Goal: Task Accomplishment & Management: Use online tool/utility

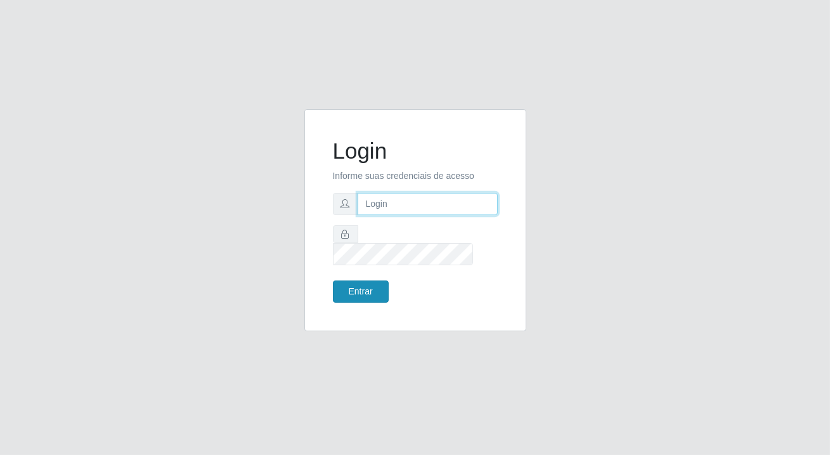
type input "[PERSON_NAME][EMAIL_ADDRESS][DOMAIN_NAME]"
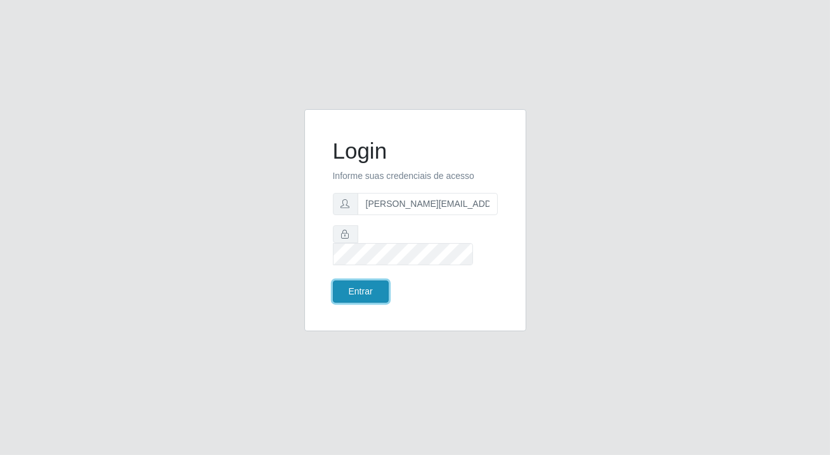
click at [379, 292] on button "Entrar" at bounding box center [361, 291] width 56 height 22
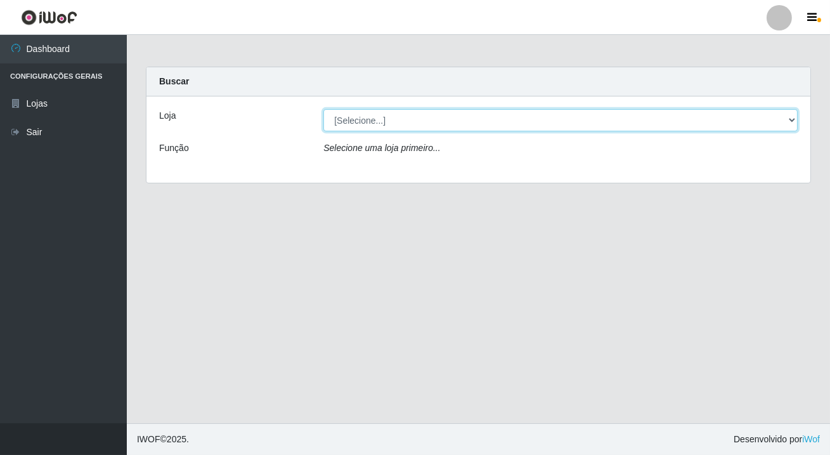
click at [365, 114] on select "[Selecione...] Rede Potiguar 2 - Macaíba" at bounding box center [560, 120] width 474 height 22
select select "101"
click at [323, 109] on select "[Selecione...] Rede Potiguar 2 - Macaíba" at bounding box center [560, 120] width 474 height 22
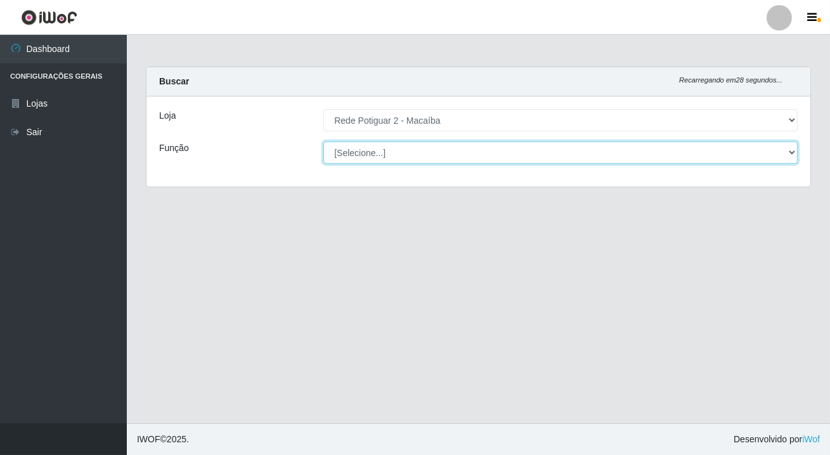
click at [363, 152] on select "[Selecione...] ASG ASG + ASG ++ Auxiliar de Estoque Balconista Embalador Reposi…" at bounding box center [560, 152] width 474 height 22
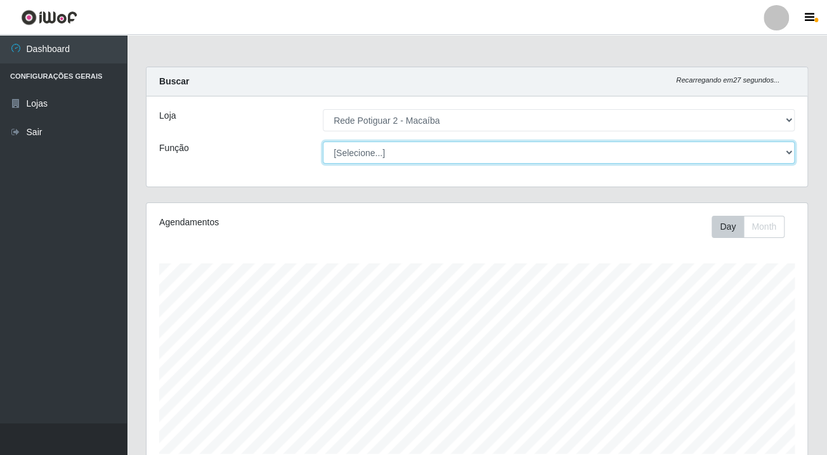
scroll to position [263, 660]
select select "1"
click at [323, 141] on select "[Selecione...] ASG ASG + ASG ++ Auxiliar de Estoque Balconista Embalador Reposi…" at bounding box center [559, 152] width 472 height 22
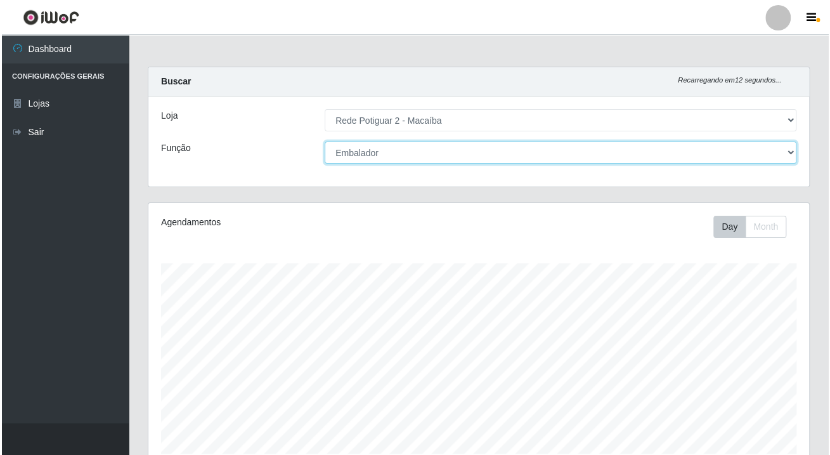
scroll to position [318, 0]
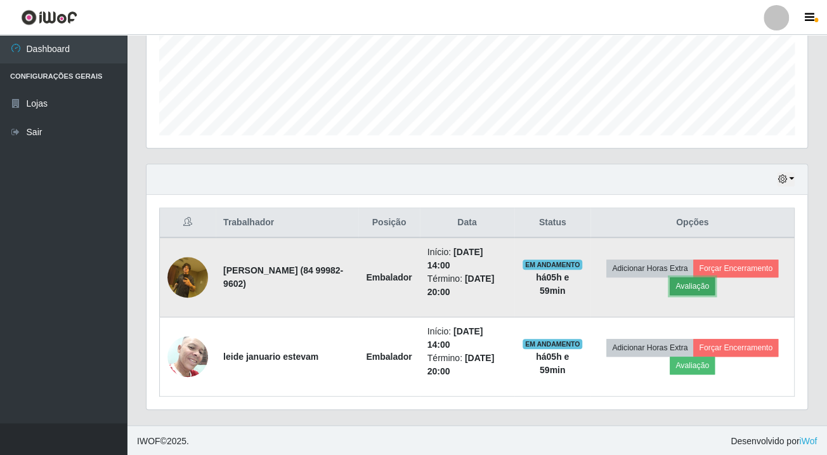
click at [692, 283] on button "Avaliação" at bounding box center [692, 286] width 45 height 18
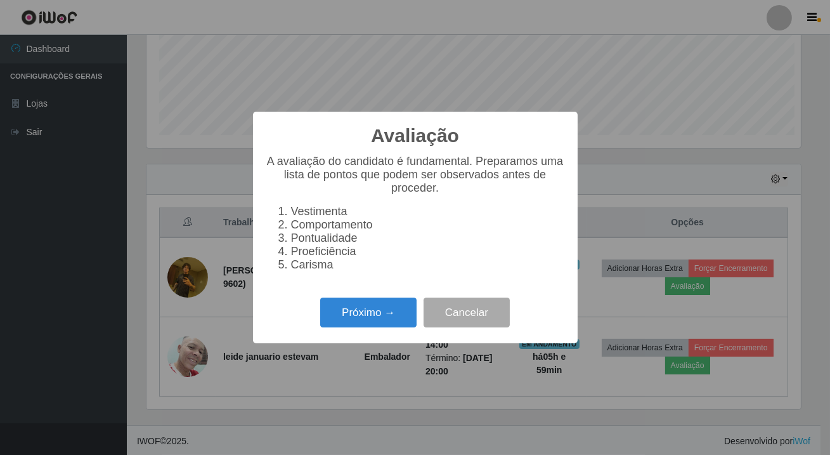
scroll to position [263, 654]
click at [368, 325] on button "Próximo →" at bounding box center [368, 312] width 96 height 30
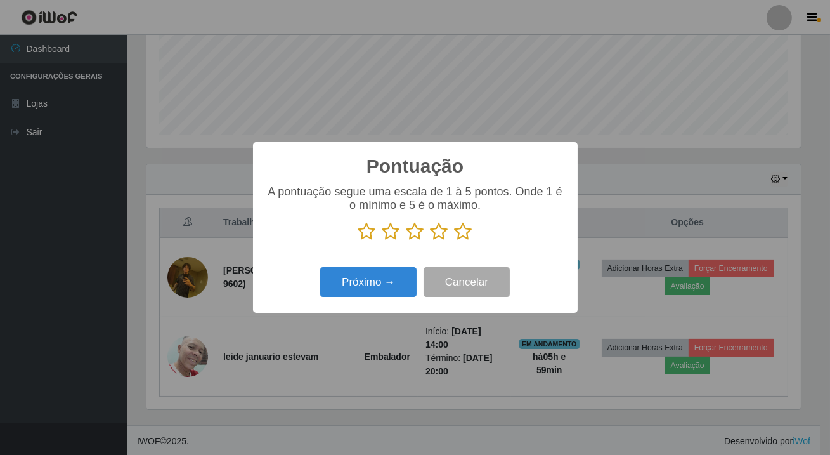
click at [464, 240] on icon at bounding box center [464, 231] width 18 height 19
click at [455, 241] on input "radio" at bounding box center [455, 241] width 0 height 0
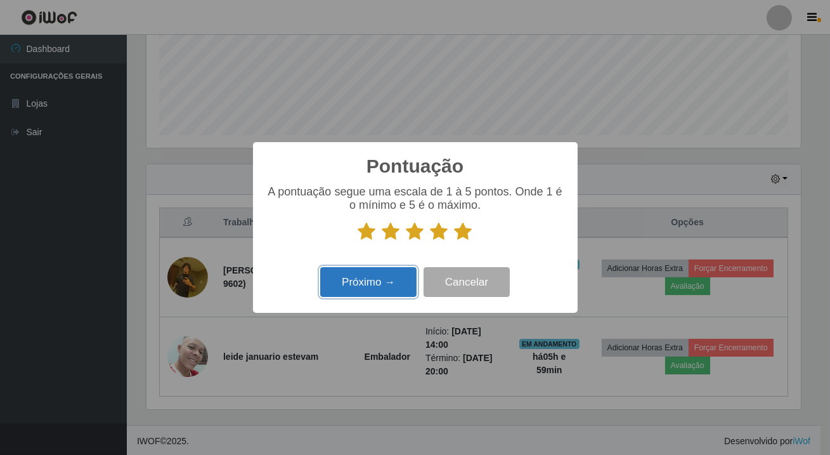
click at [386, 272] on button "Próximo →" at bounding box center [368, 282] width 96 height 30
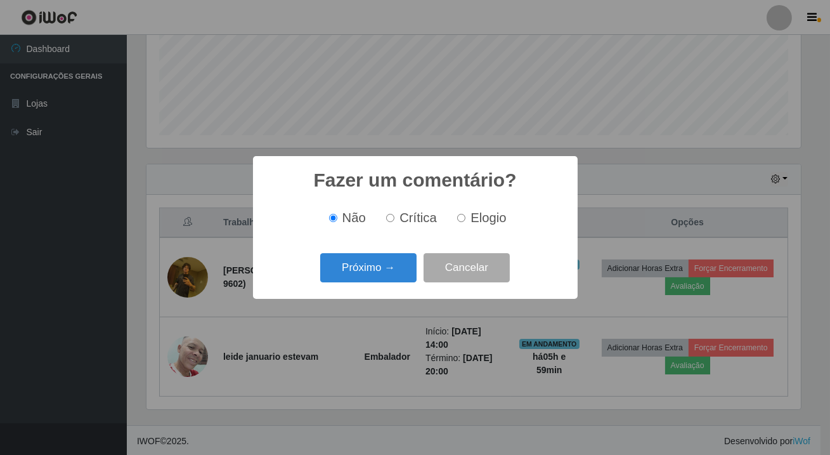
click at [386, 272] on button "Próximo →" at bounding box center [368, 268] width 96 height 30
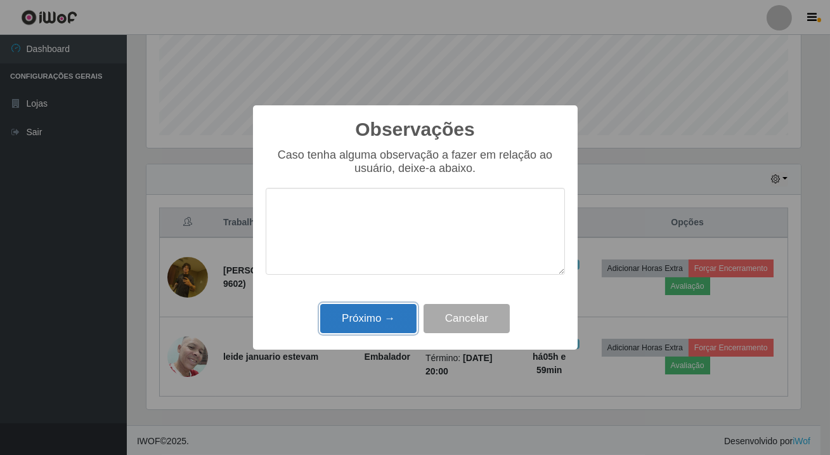
click at [384, 316] on button "Próximo →" at bounding box center [368, 319] width 96 height 30
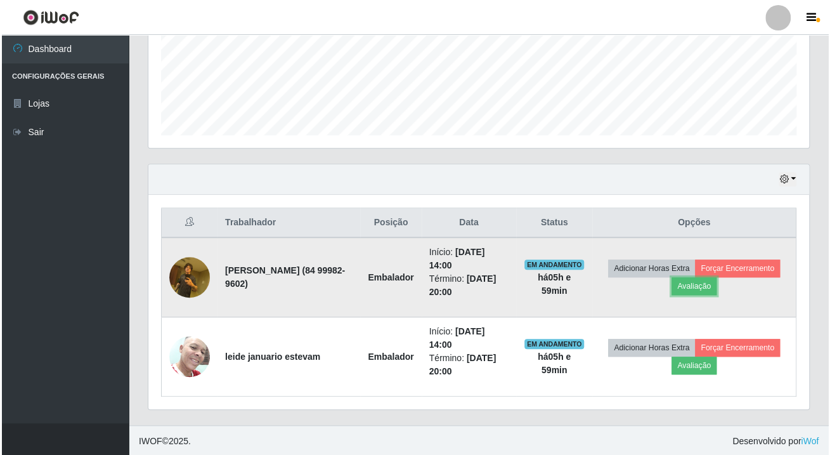
scroll to position [263, 660]
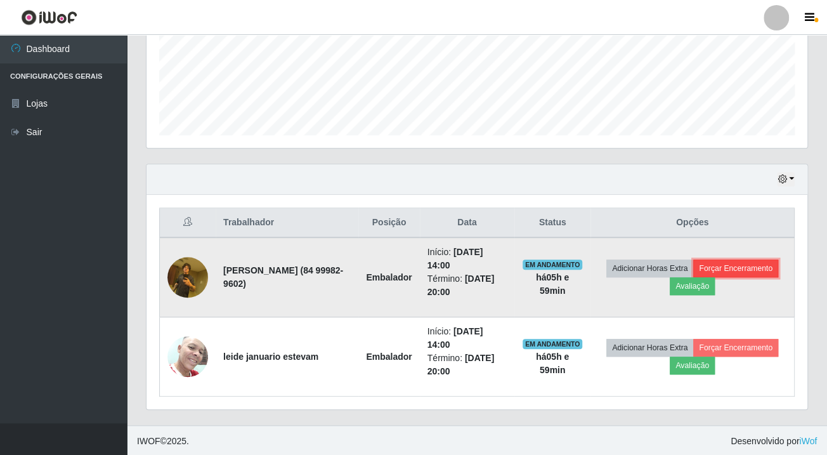
click at [748, 269] on button "Forçar Encerramento" at bounding box center [735, 268] width 85 height 18
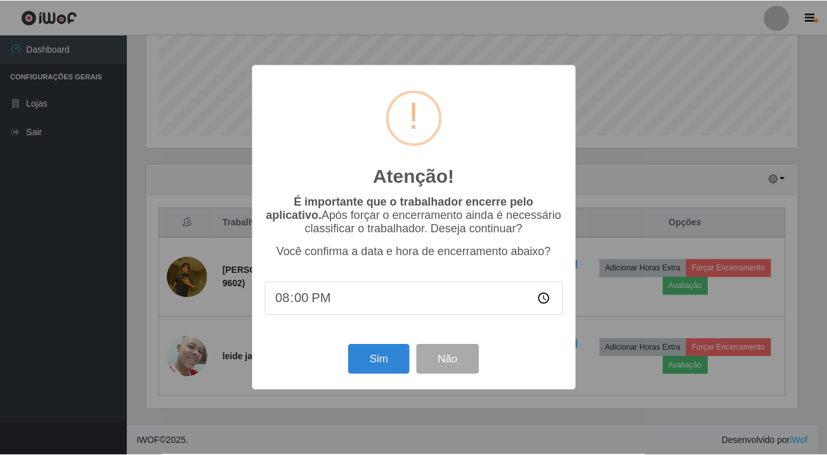
scroll to position [263, 654]
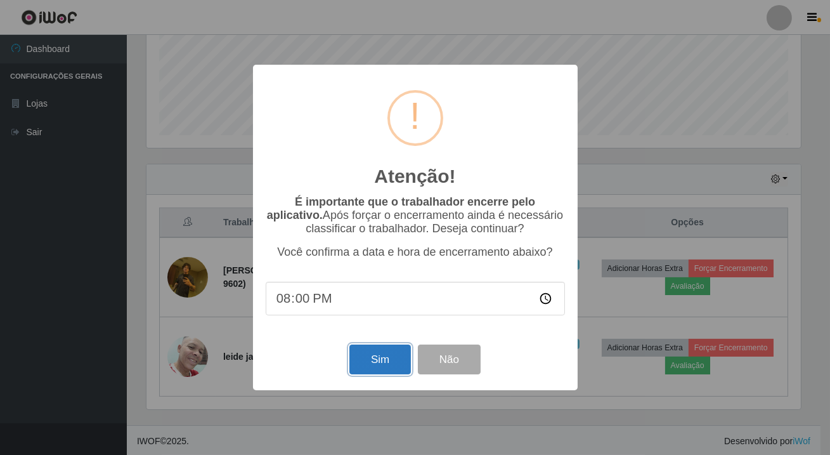
click at [362, 361] on button "Sim" at bounding box center [380, 359] width 62 height 30
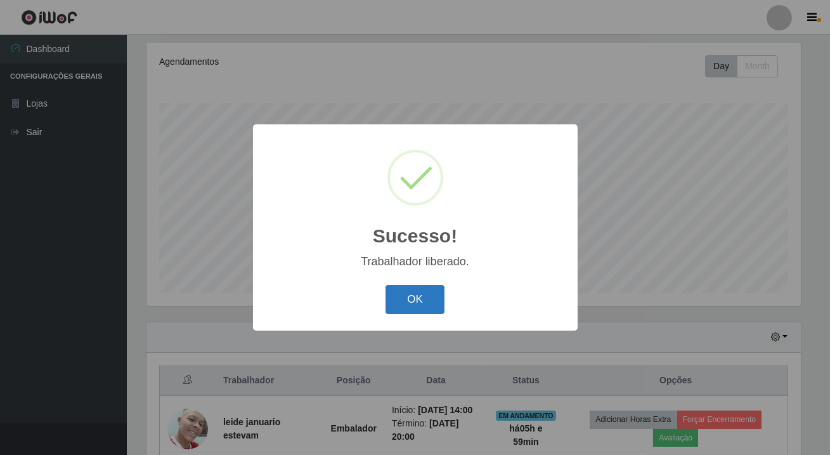
click at [417, 292] on button "OK" at bounding box center [415, 300] width 59 height 30
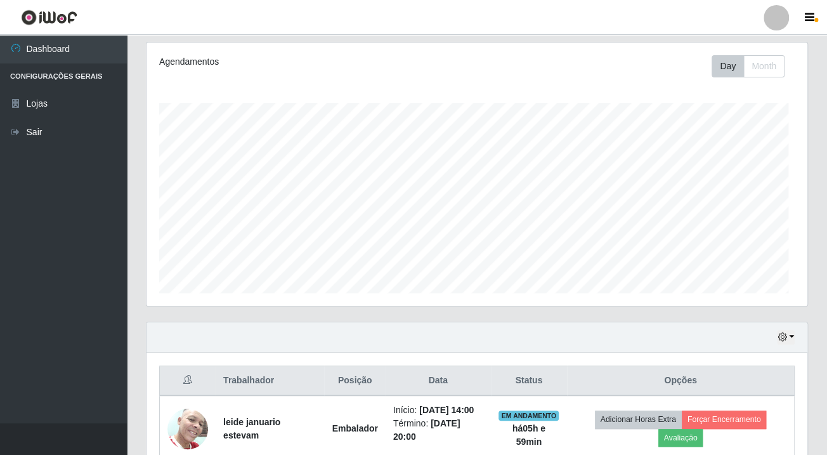
scroll to position [263, 660]
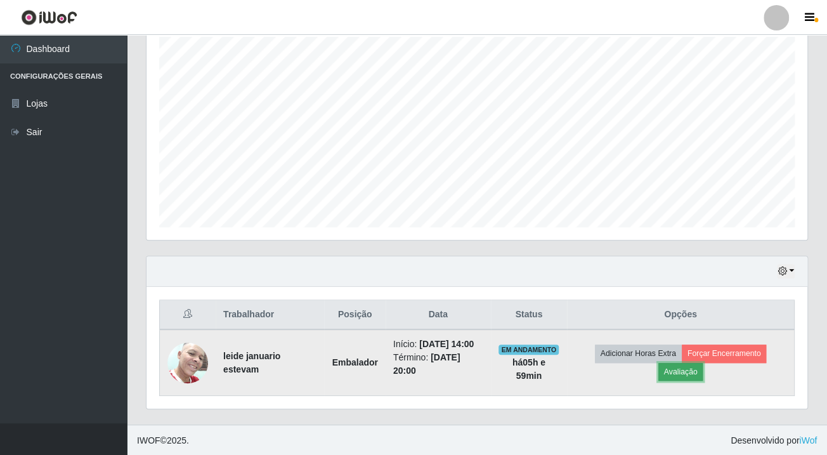
click at [696, 375] on button "Avaliação" at bounding box center [680, 372] width 45 height 18
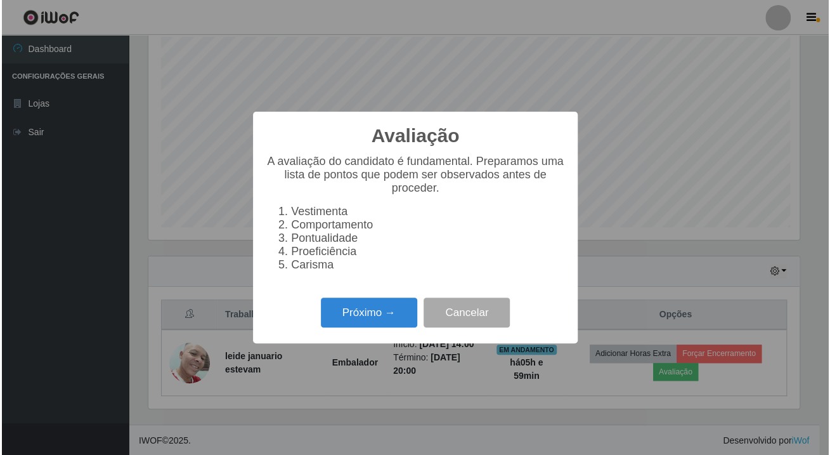
scroll to position [263, 654]
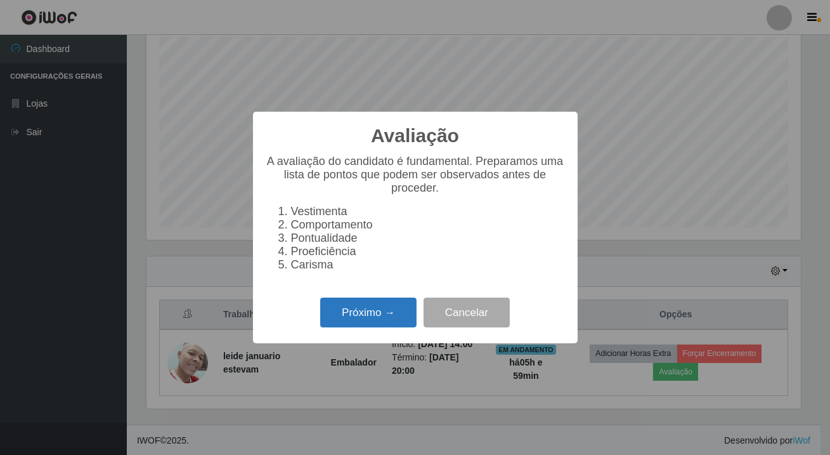
click at [403, 327] on button "Próximo →" at bounding box center [368, 312] width 96 height 30
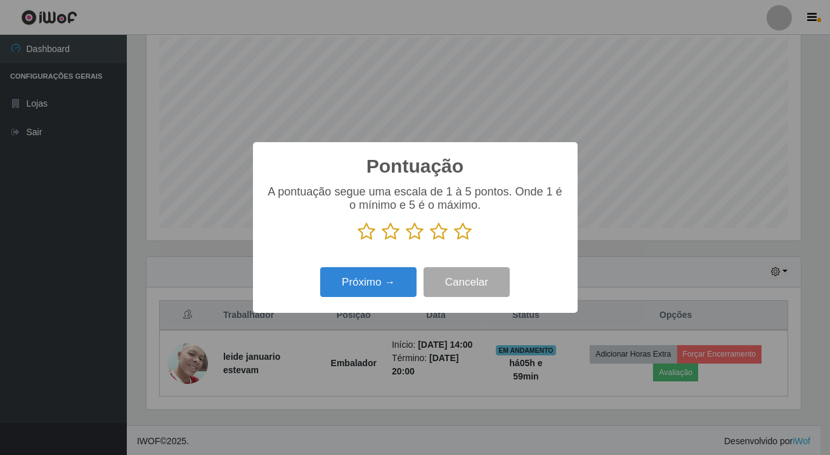
click at [466, 232] on icon at bounding box center [464, 231] width 18 height 19
click at [455, 241] on input "radio" at bounding box center [455, 241] width 0 height 0
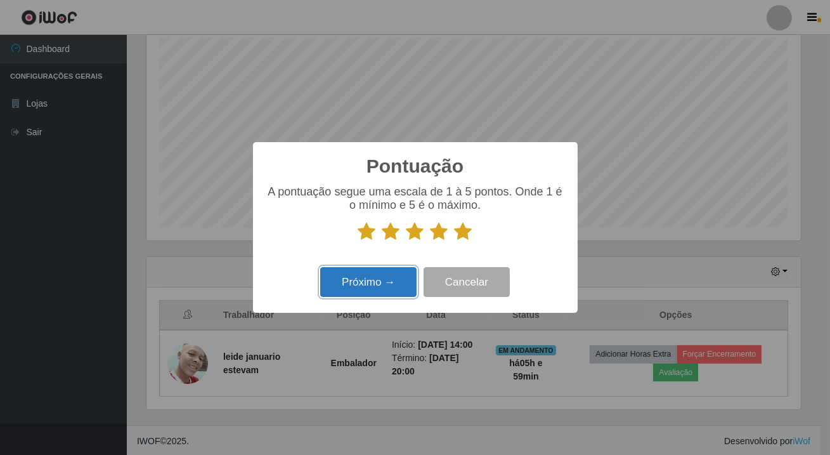
click at [381, 291] on button "Próximo →" at bounding box center [368, 282] width 96 height 30
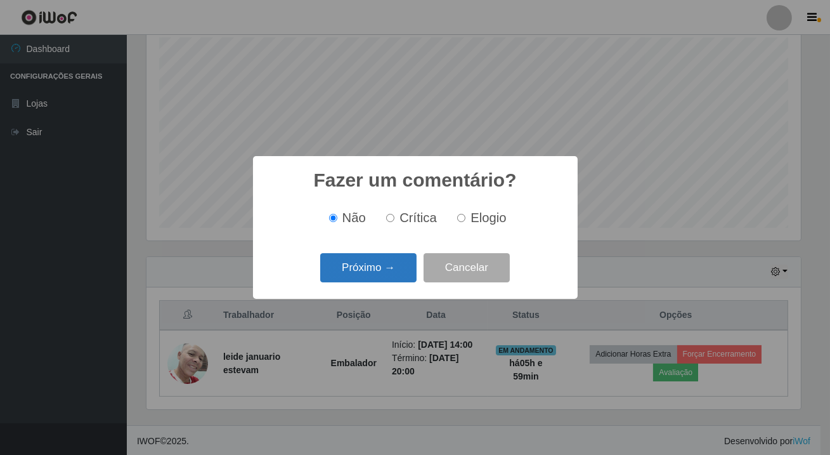
click at [381, 274] on button "Próximo →" at bounding box center [368, 268] width 96 height 30
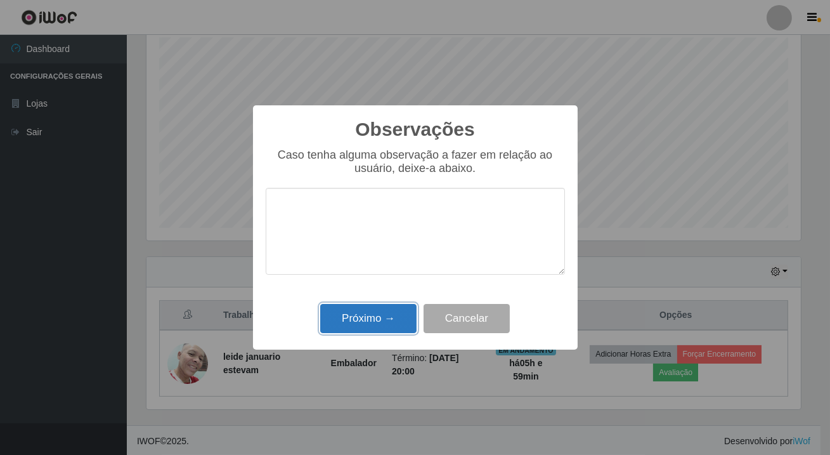
click at [385, 327] on button "Próximo →" at bounding box center [368, 319] width 96 height 30
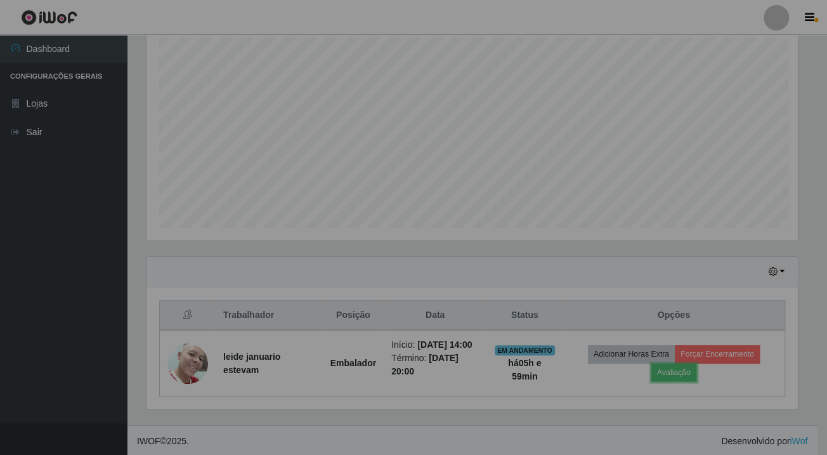
scroll to position [263, 660]
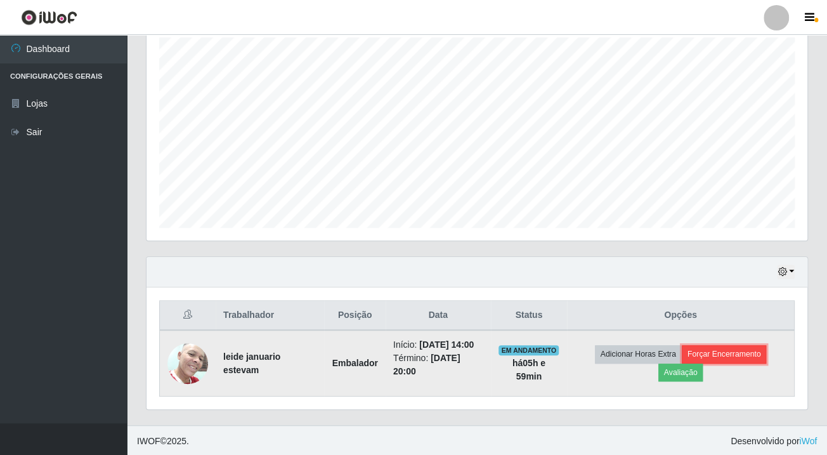
click at [740, 349] on button "Forçar Encerramento" at bounding box center [724, 354] width 85 height 18
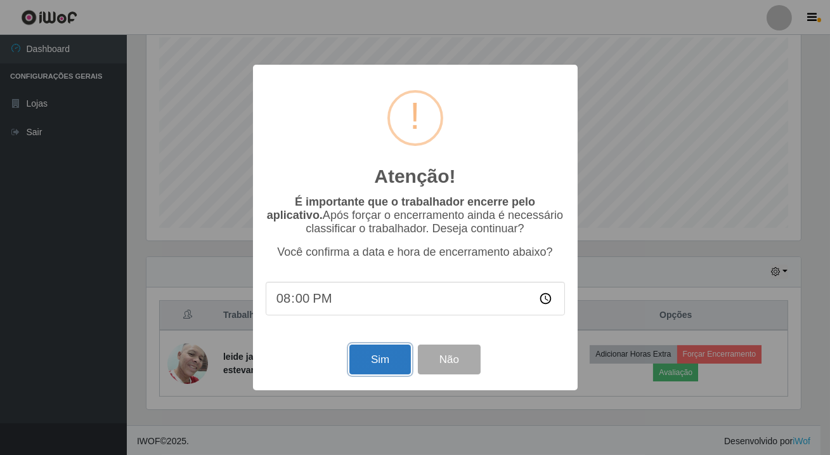
drag, startPoint x: 369, startPoint y: 368, endPoint x: 373, endPoint y: 363, distance: 6.7
click at [373, 363] on button "Sim" at bounding box center [380, 359] width 62 height 30
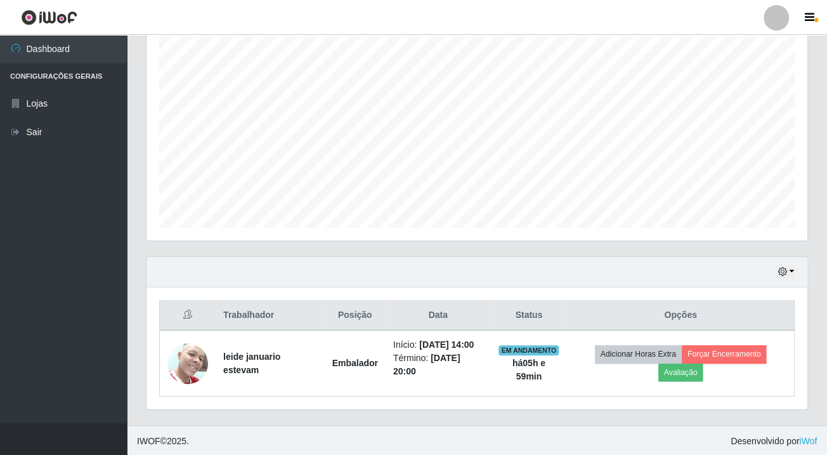
scroll to position [0, 0]
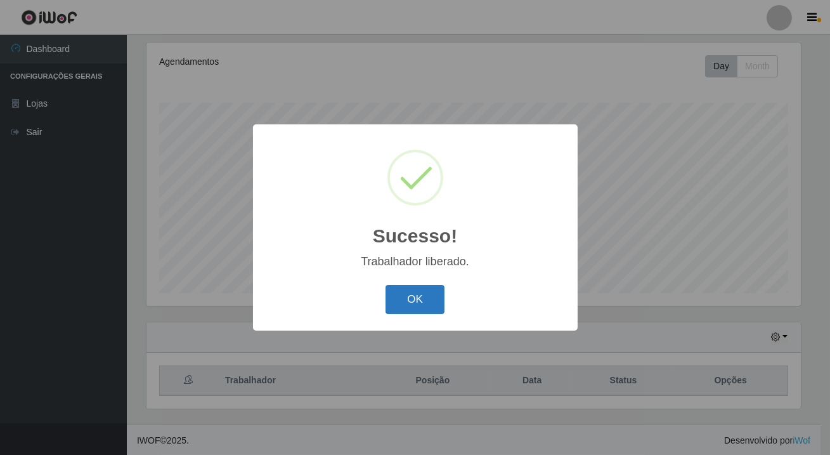
click at [428, 294] on button "OK" at bounding box center [415, 300] width 59 height 30
